Goal: Navigation & Orientation: Find specific page/section

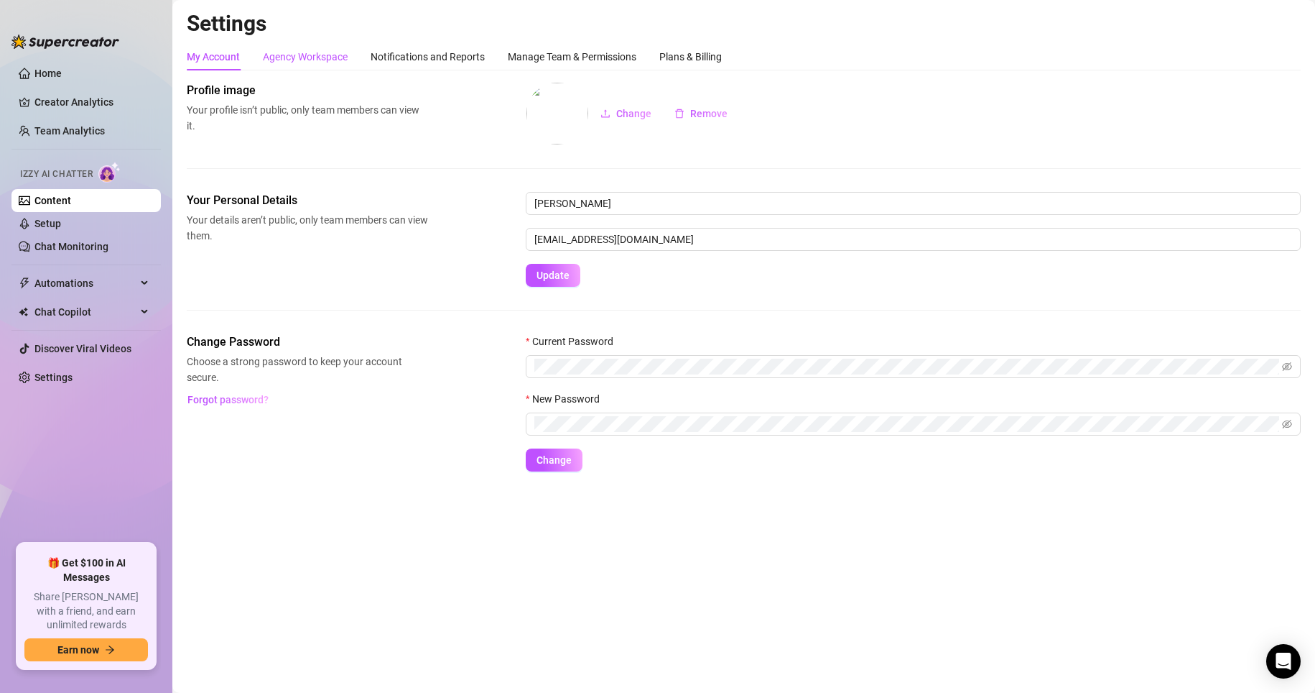
click at [299, 54] on div "Agency Workspace" at bounding box center [305, 57] width 85 height 16
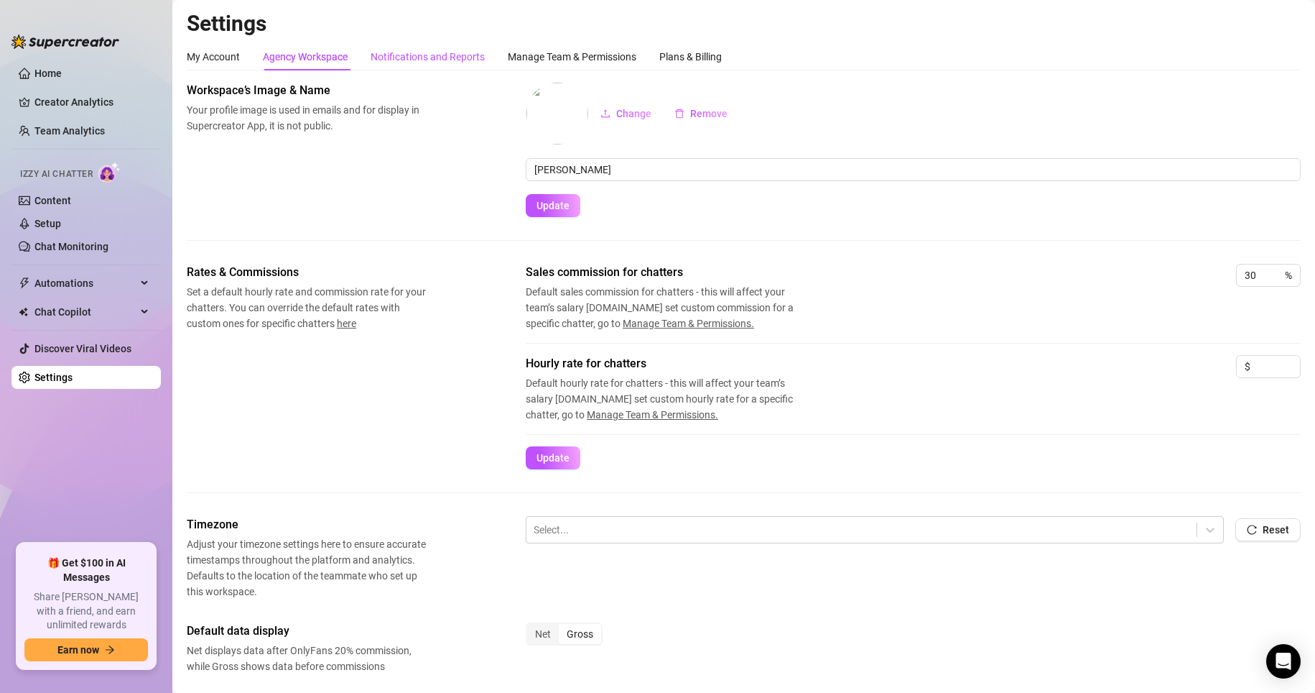
click at [394, 60] on div "Notifications and Reports" at bounding box center [428, 57] width 114 height 16
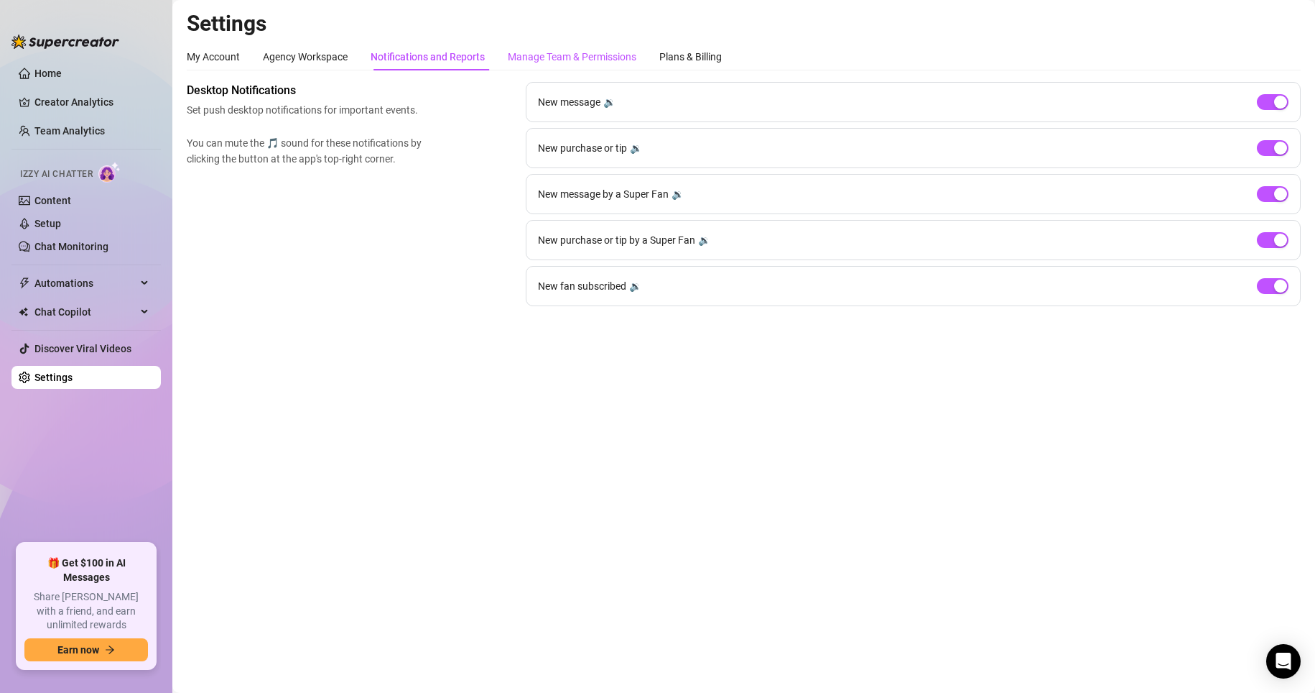
click at [517, 60] on div "Manage Team & Permissions" at bounding box center [572, 57] width 129 height 16
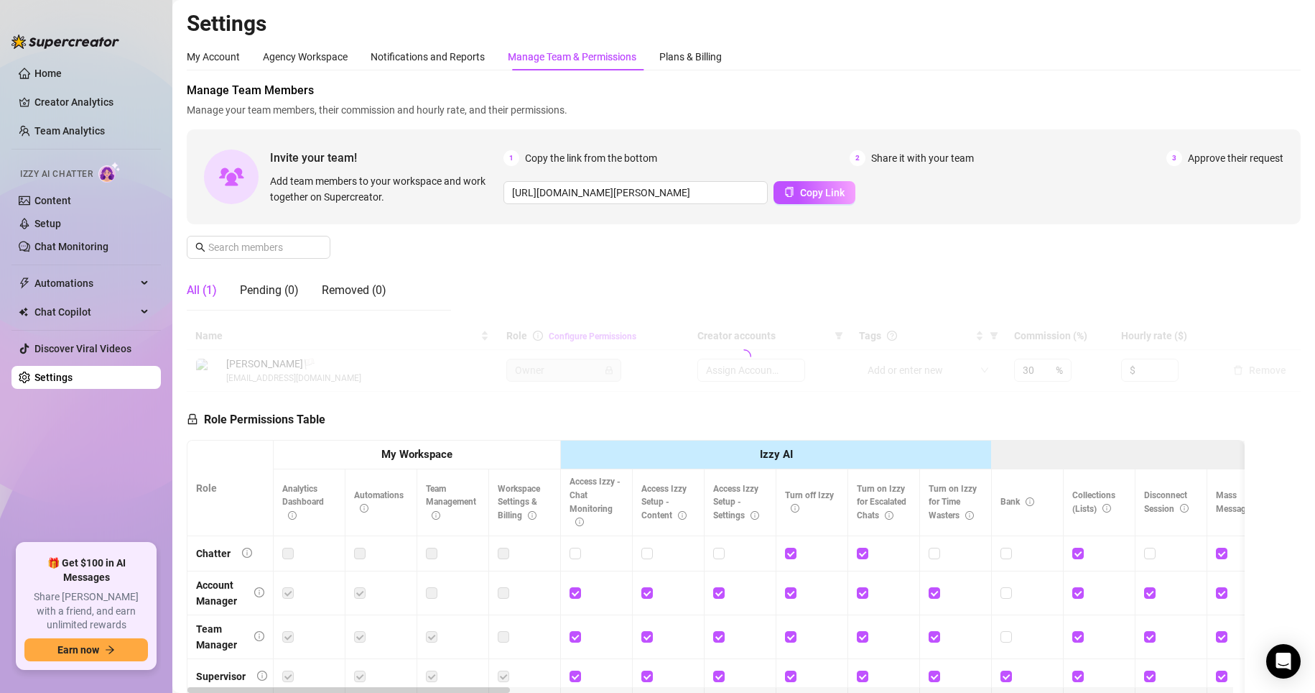
click at [529, 64] on div "Manage Team & Permissions" at bounding box center [572, 57] width 129 height 16
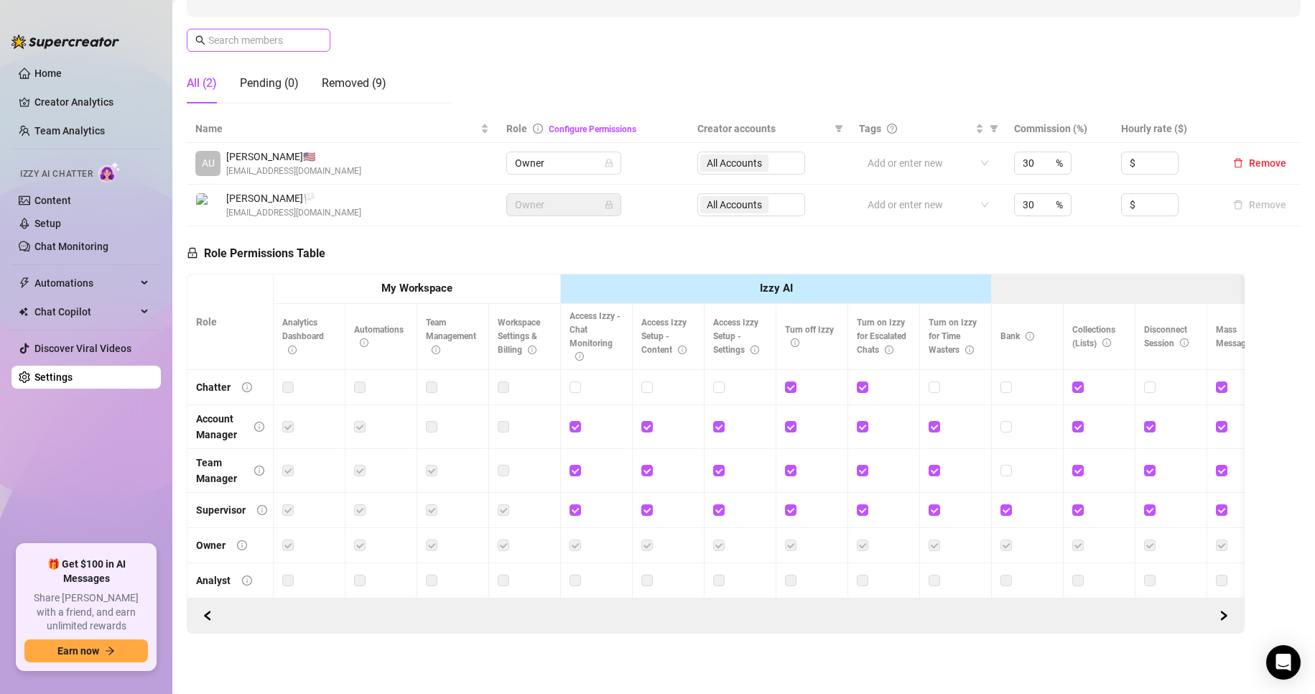
scroll to position [219, 0]
click at [59, 137] on link "Team Analytics" at bounding box center [69, 130] width 70 height 11
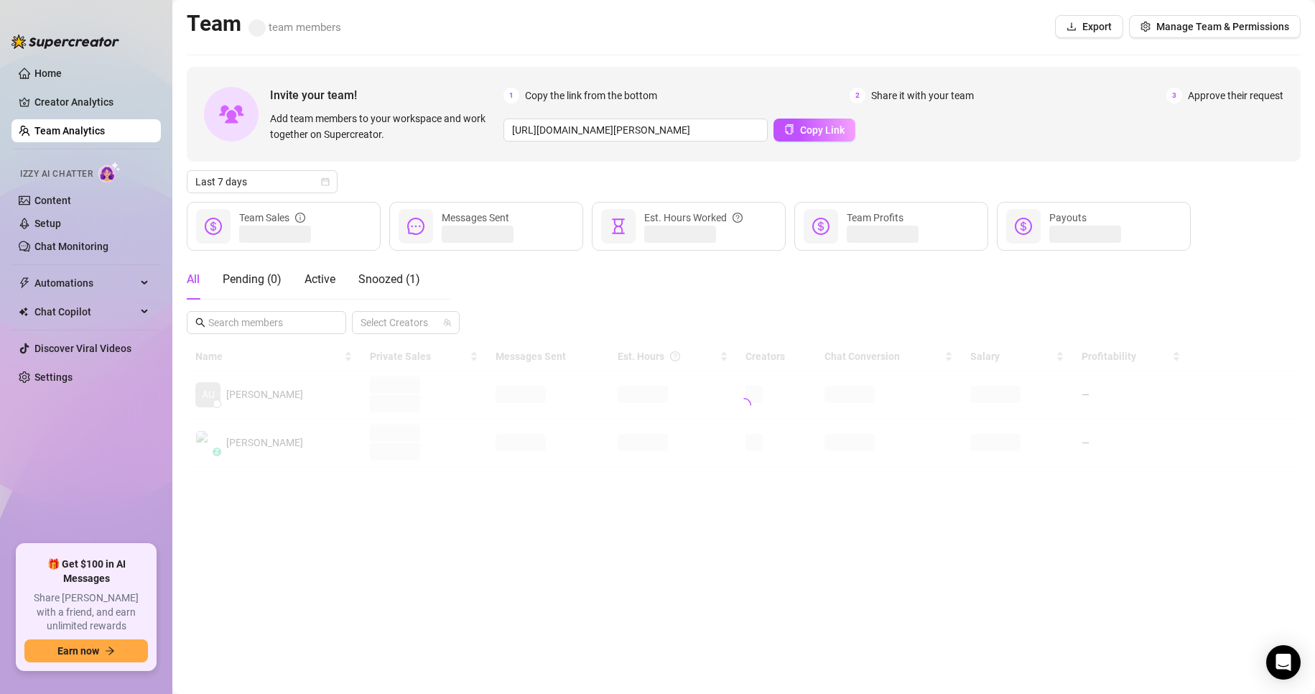
click at [60, 116] on ul "Home Creator Analytics Team Analytics Izzy AI Chatter Content Setup Chat Monito…" at bounding box center [85, 297] width 149 height 483
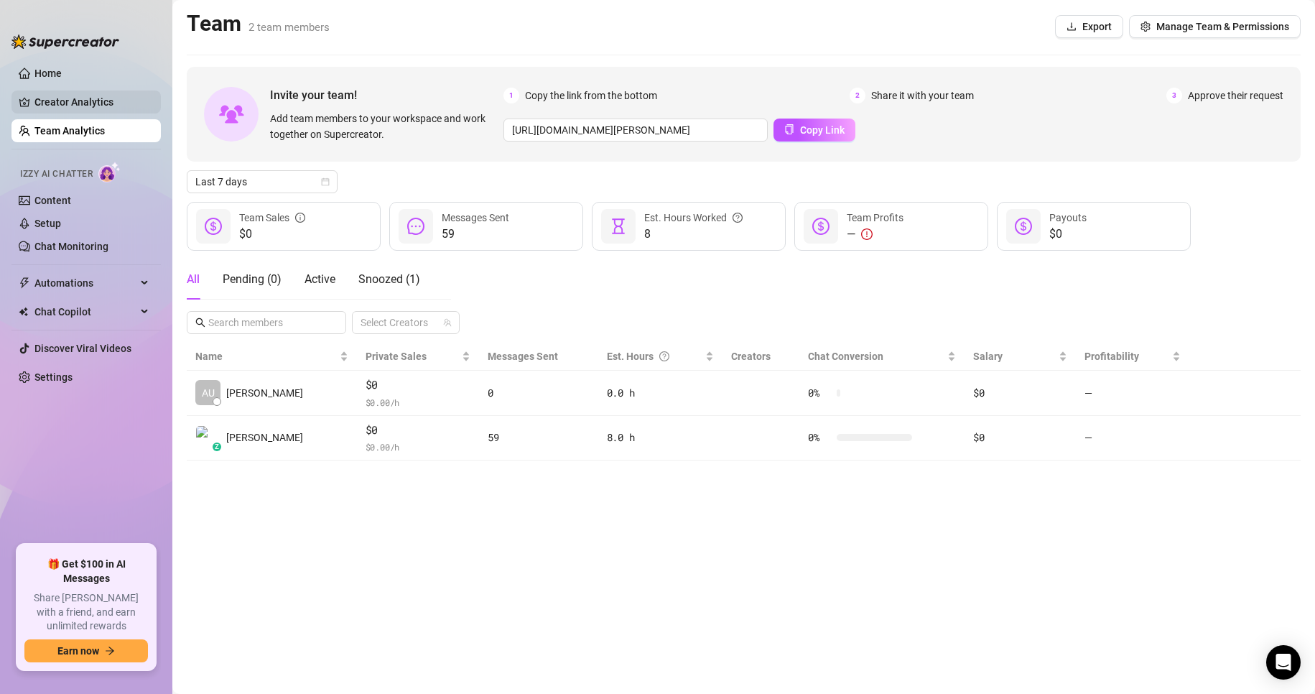
click at [68, 104] on link "Creator Analytics" at bounding box center [91, 102] width 115 height 23
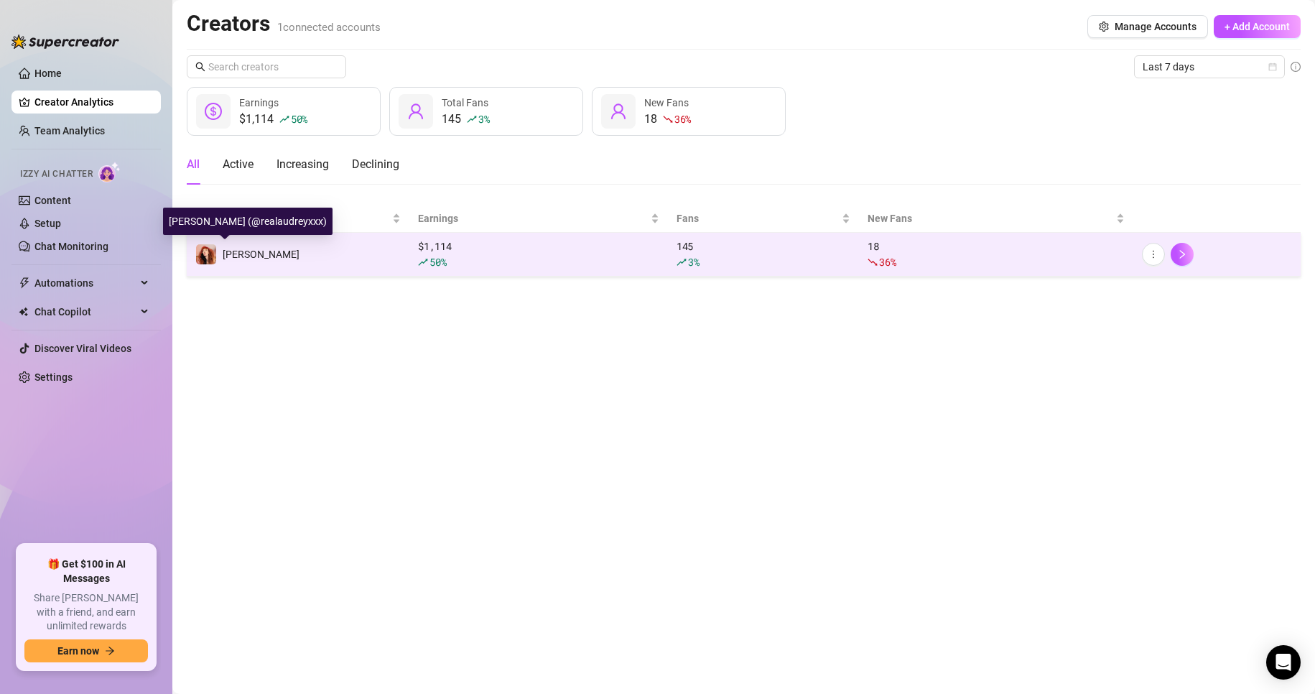
click at [246, 261] on div "[PERSON_NAME]" at bounding box center [261, 254] width 77 height 16
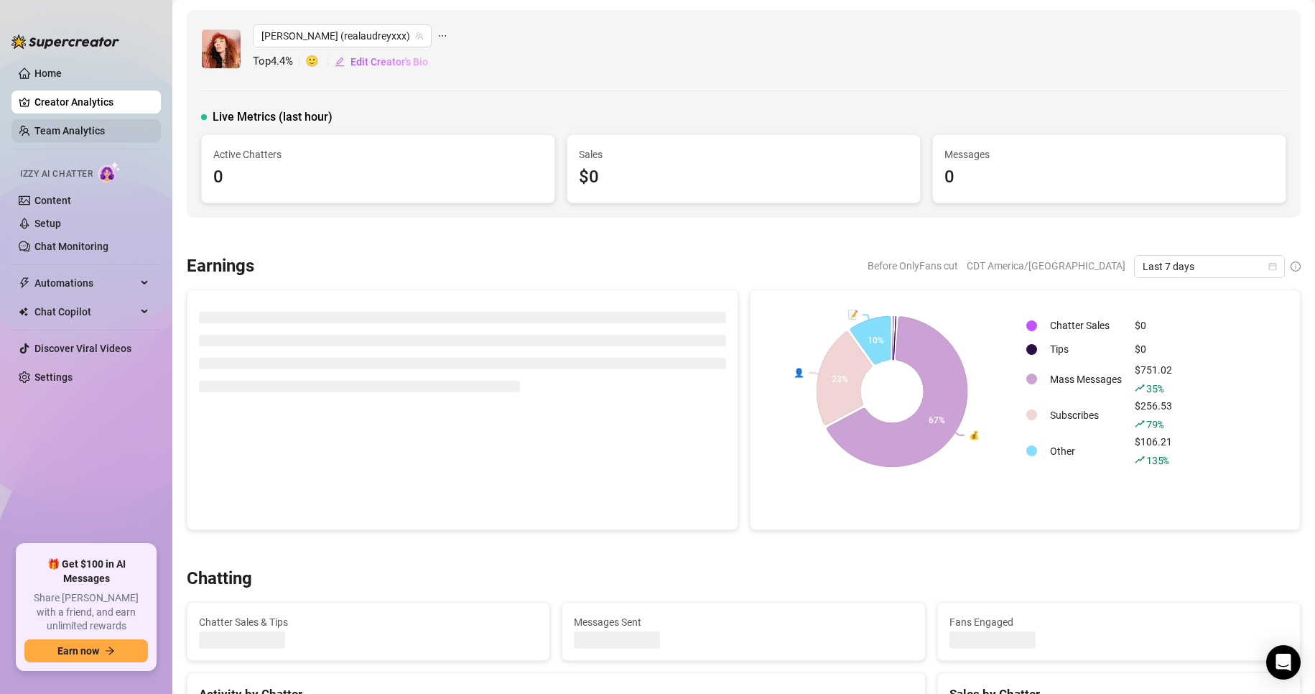
click at [38, 126] on link "Team Analytics" at bounding box center [69, 130] width 70 height 11
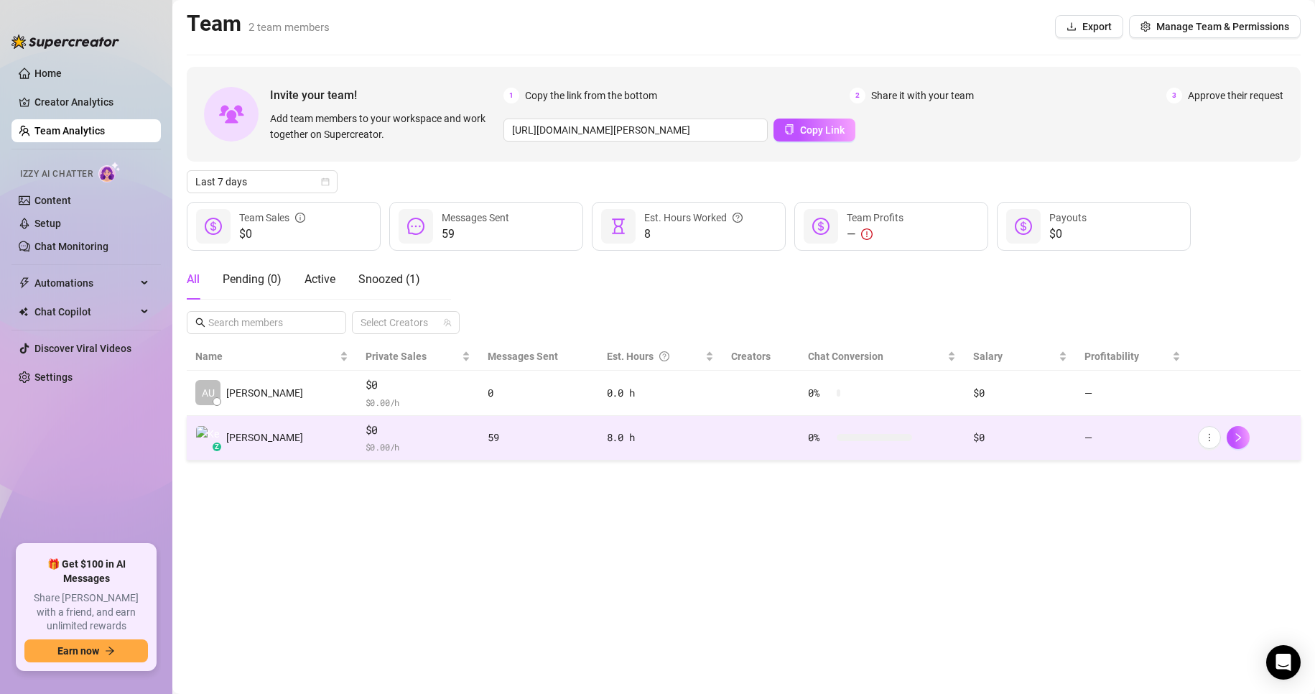
click at [253, 442] on span "[PERSON_NAME]" at bounding box center [264, 438] width 77 height 16
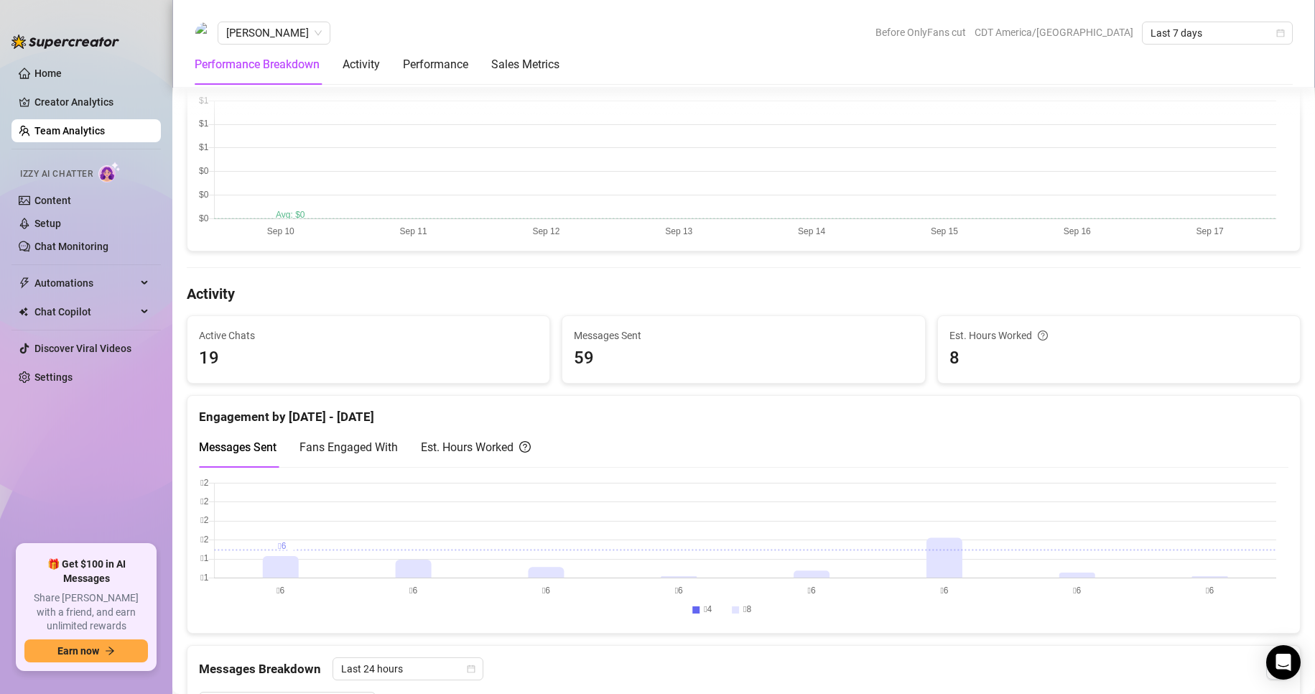
scroll to position [359, 0]
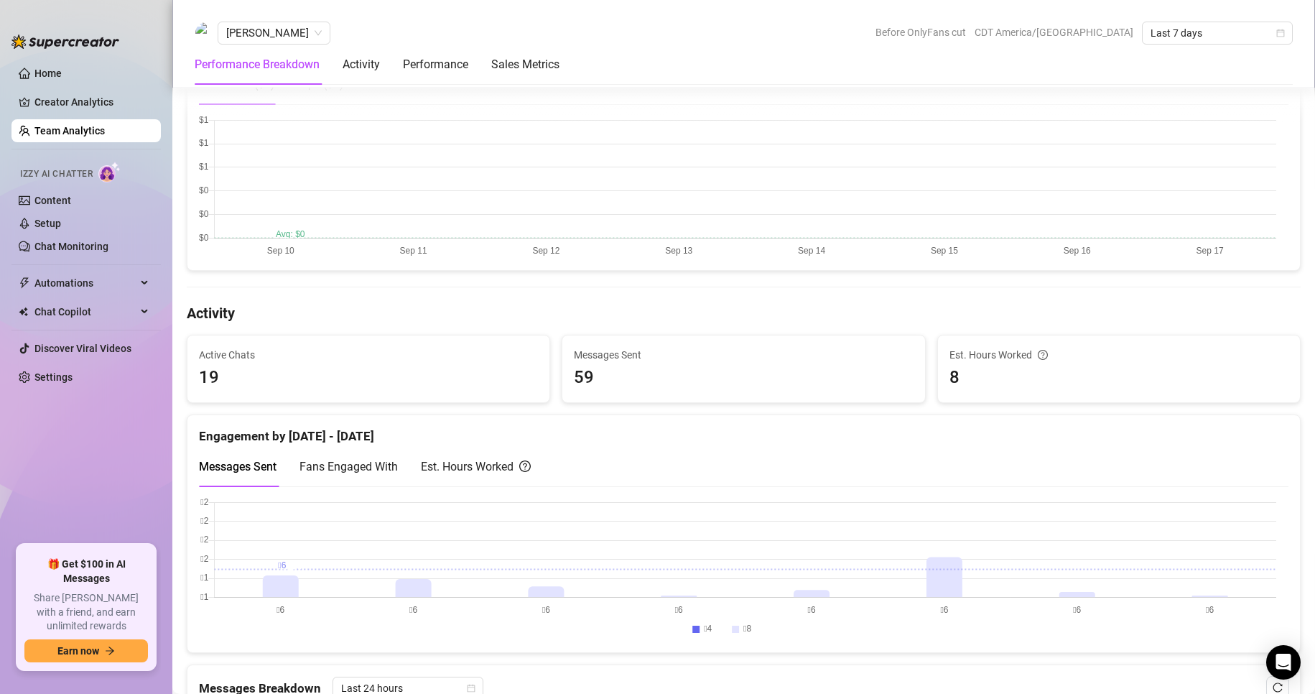
click at [392, 466] on span "Fans Engaged With" at bounding box center [349, 467] width 98 height 14
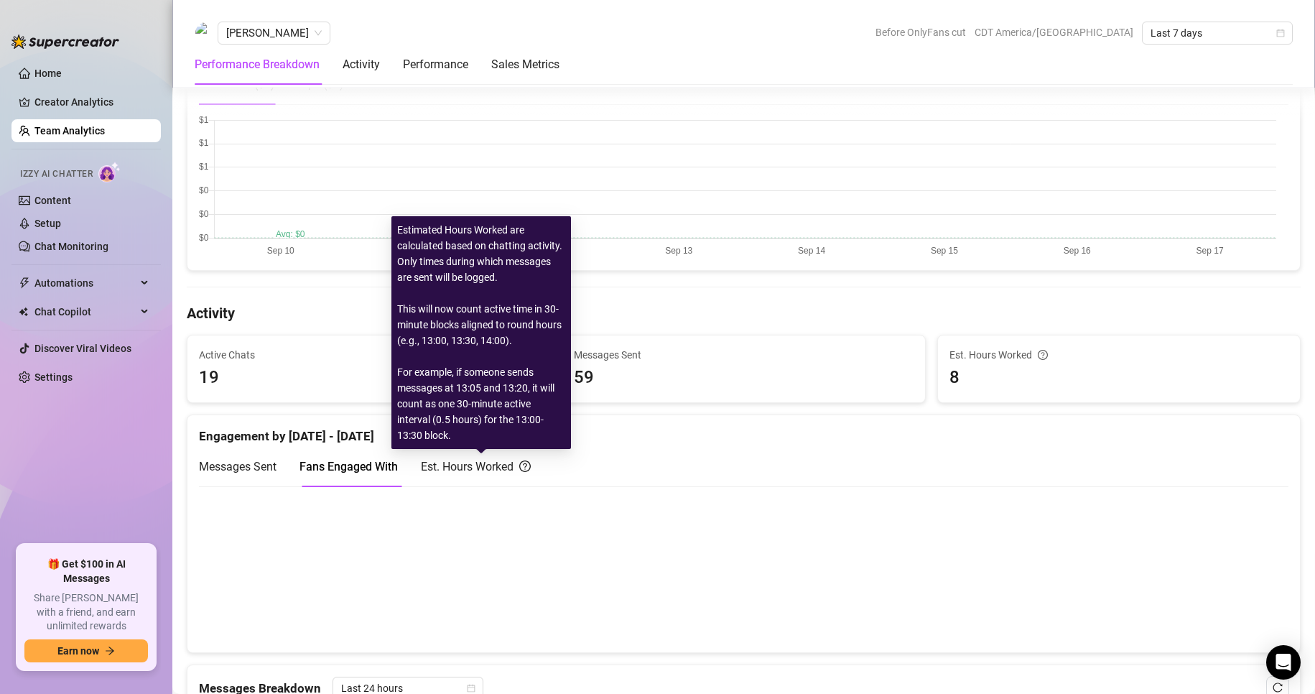
click at [485, 463] on div "Est. Hours Worked" at bounding box center [476, 467] width 110 height 18
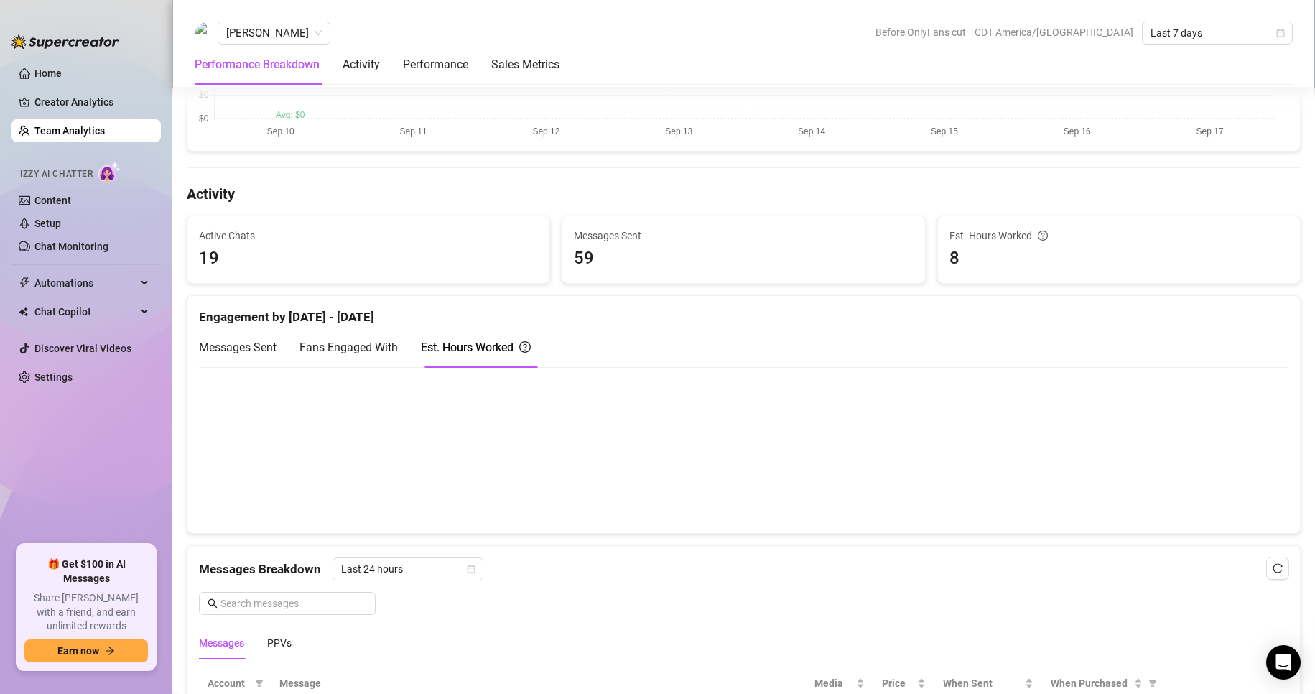
scroll to position [503, 0]
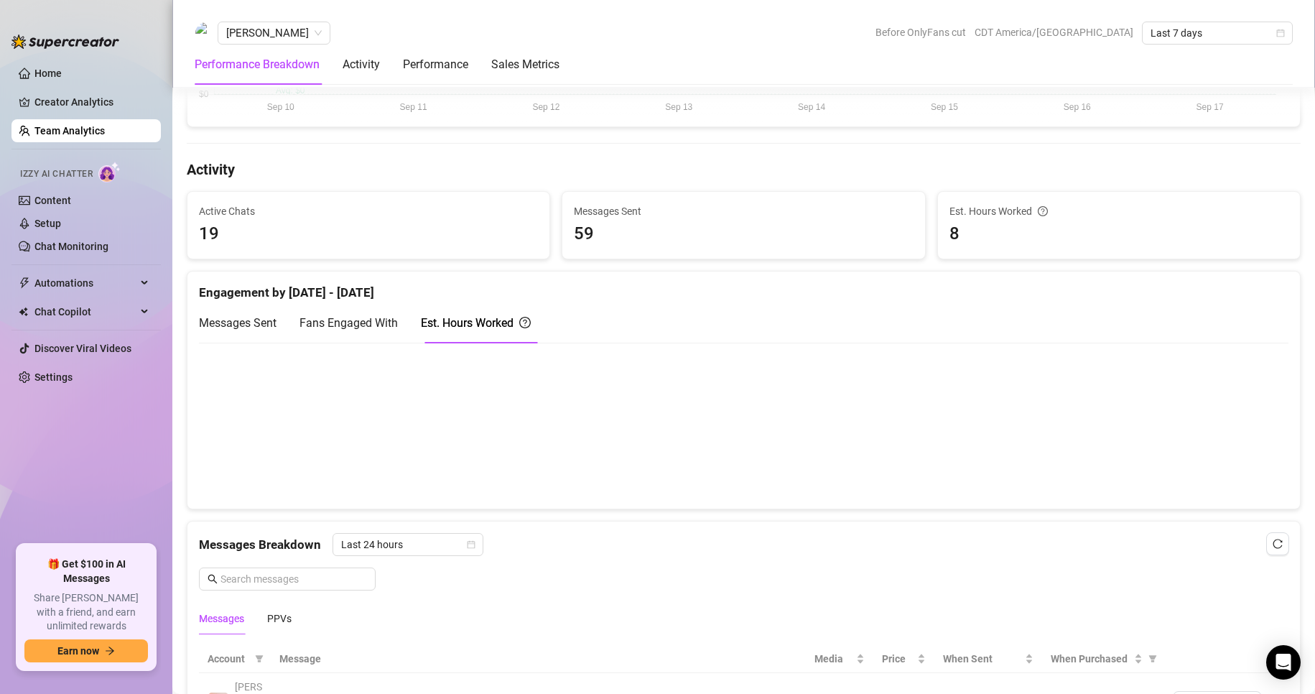
click at [422, 611] on div "Messages PPVs" at bounding box center [744, 618] width 1090 height 33
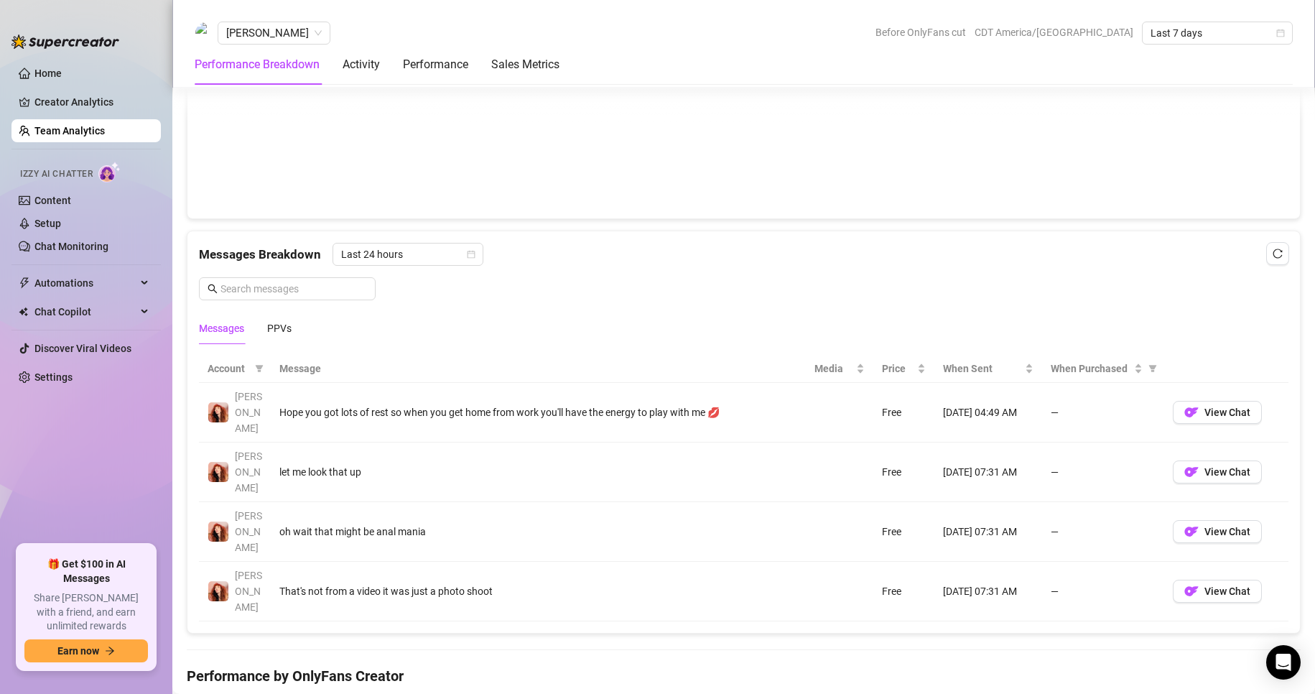
scroll to position [790, 0]
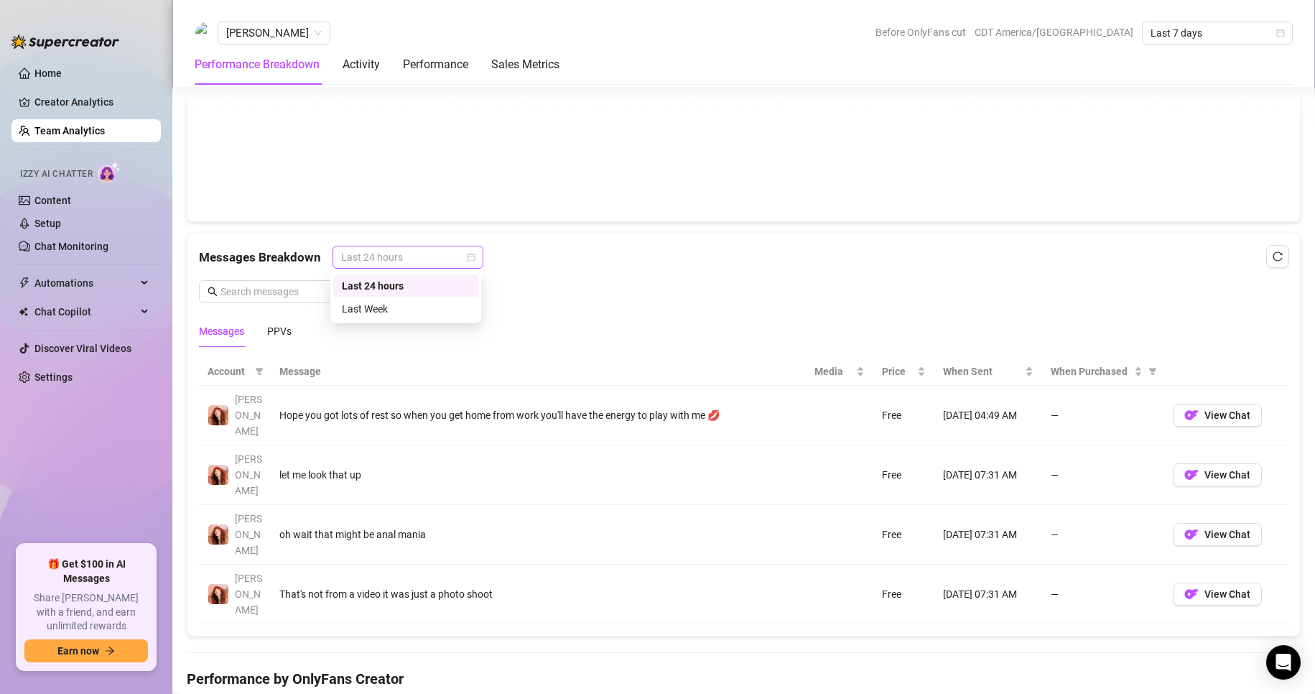
click at [459, 253] on span "Last 24 hours" at bounding box center [408, 257] width 134 height 22
click at [404, 302] on div "Last Week" at bounding box center [406, 309] width 128 height 16
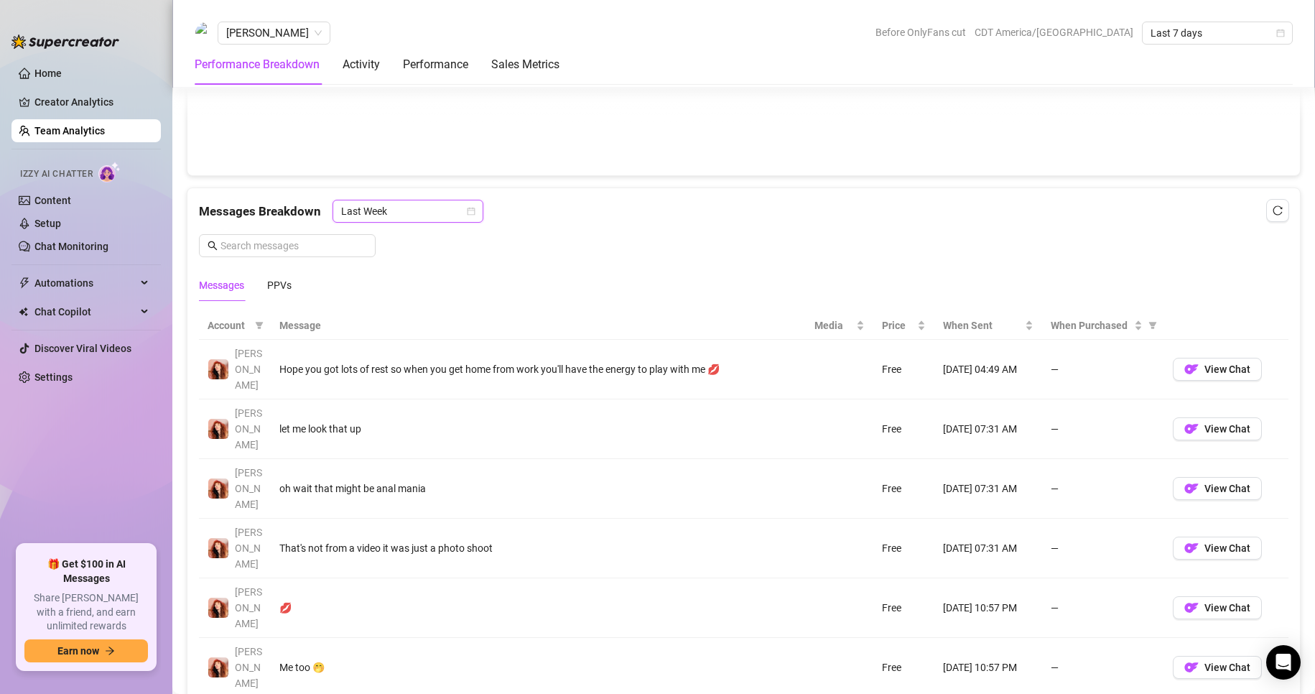
scroll to position [862, 0]
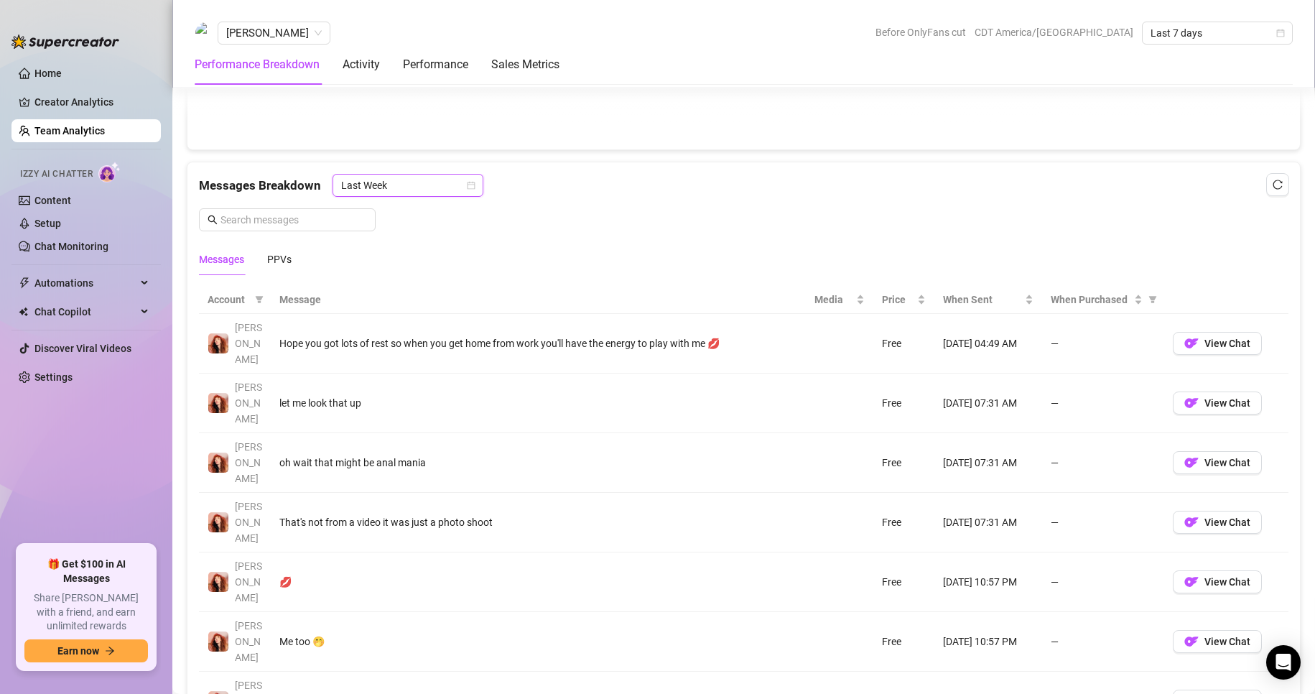
click at [376, 198] on div "Messages Breakdown Last Week Last Week Messages PPVs" at bounding box center [744, 224] width 1090 height 101
click at [379, 193] on span "Last Week" at bounding box center [408, 186] width 134 height 22
click at [382, 221] on div "Last 24 hours" at bounding box center [406, 214] width 128 height 16
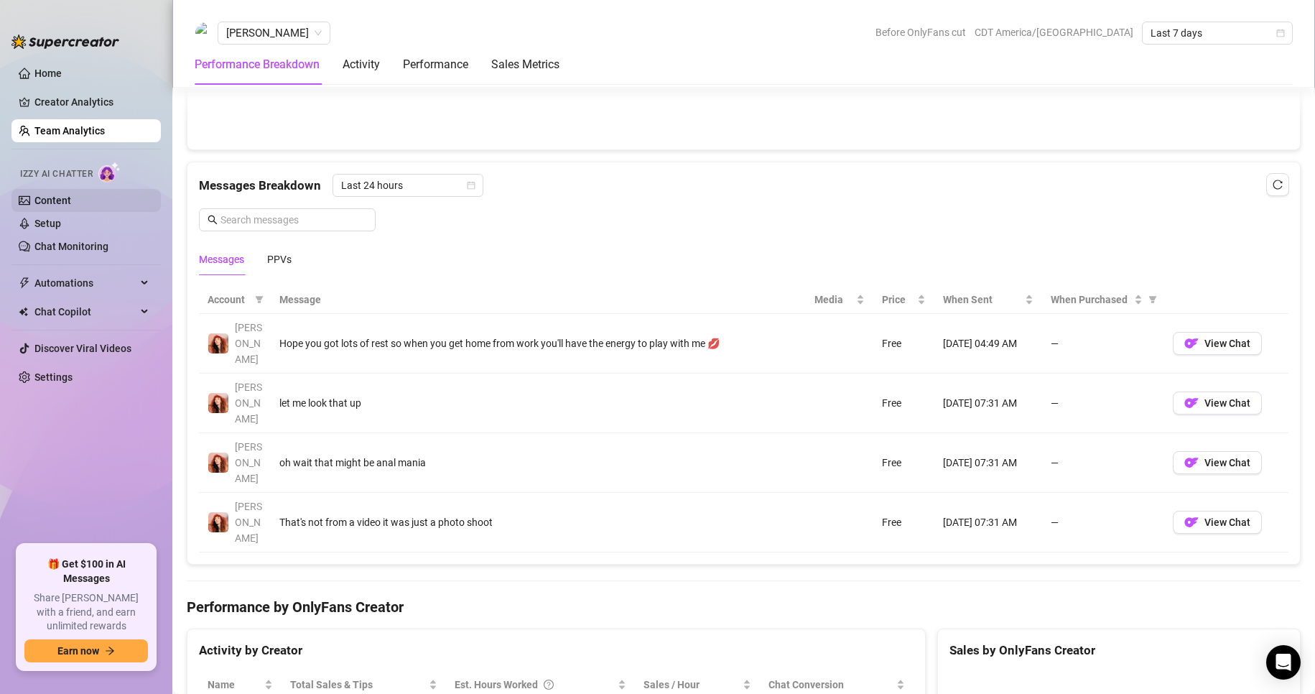
click at [58, 203] on link "Content" at bounding box center [52, 200] width 37 height 11
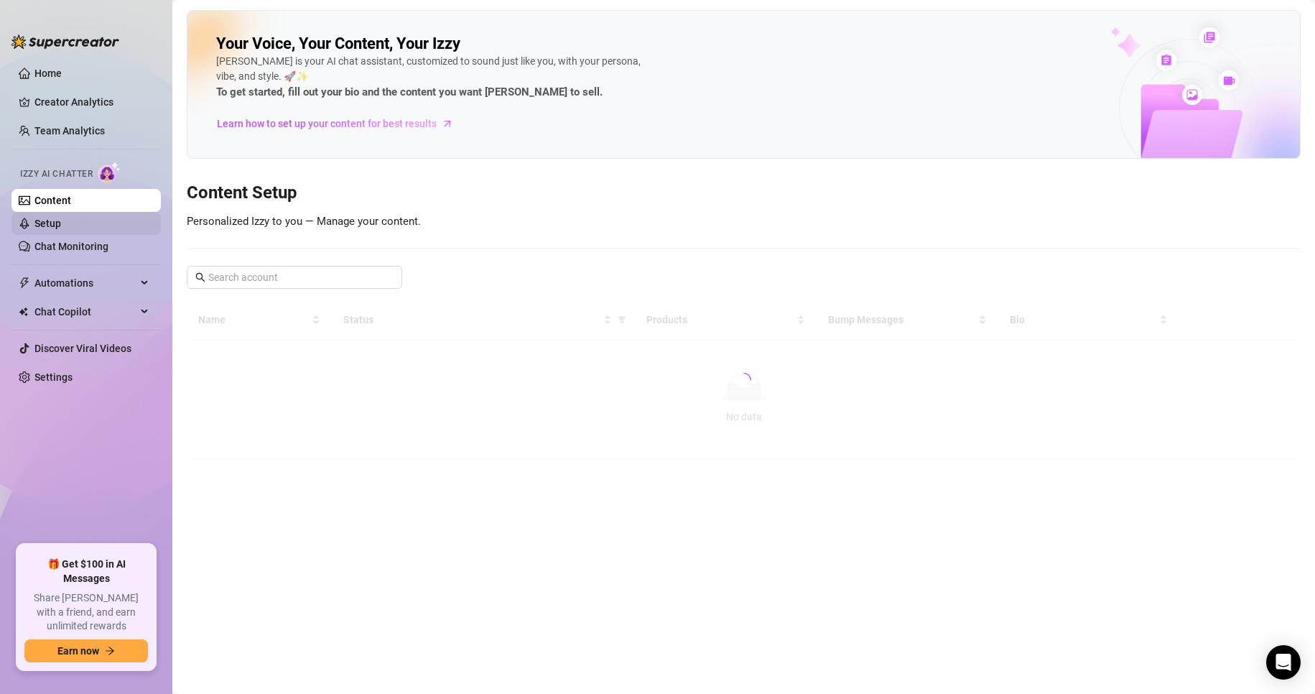
click at [50, 219] on link "Setup" at bounding box center [47, 223] width 27 height 11
